Goal: Navigation & Orientation: Find specific page/section

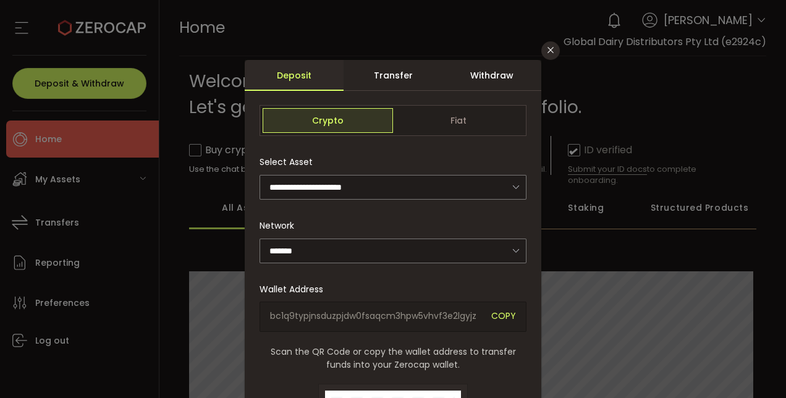
scroll to position [124, 0]
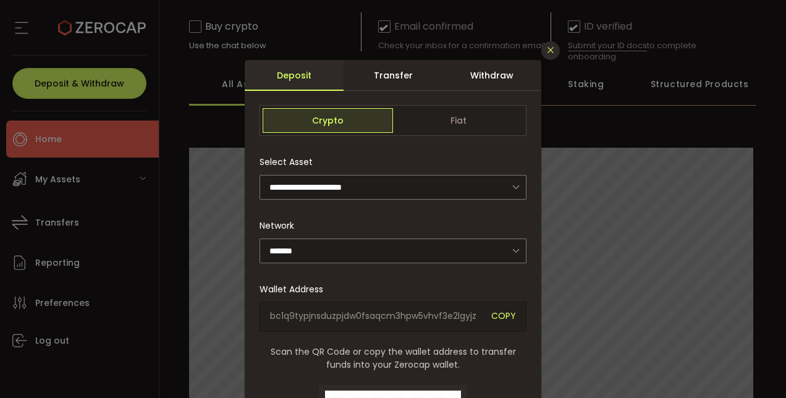
click at [545, 46] on icon "Close" at bounding box center [550, 50] width 10 height 10
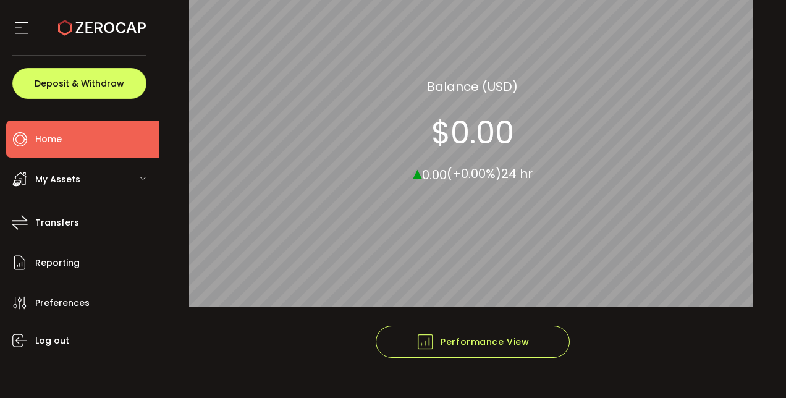
scroll to position [316, 0]
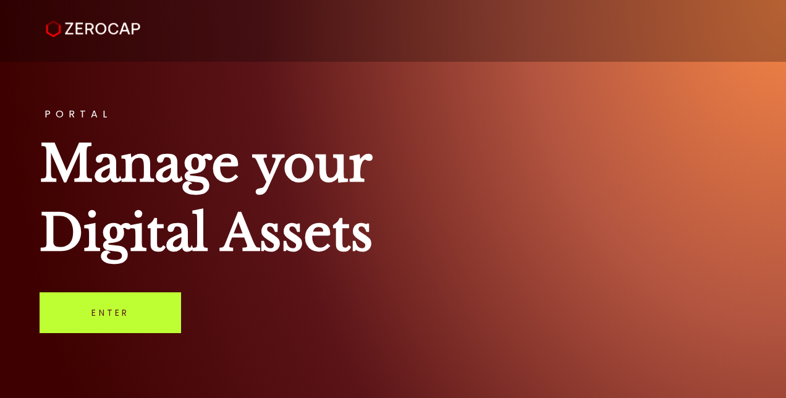
click at [112, 302] on link "Enter" at bounding box center [110, 312] width 141 height 41
